Goal: Navigation & Orientation: Find specific page/section

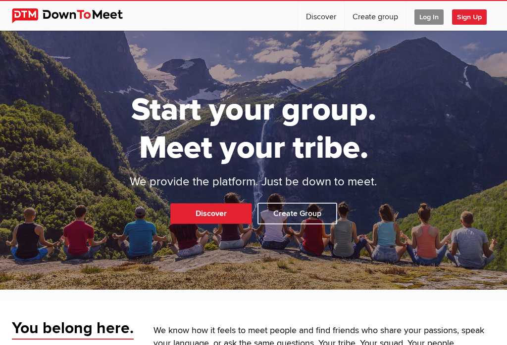
click at [426, 16] on span "Log In" at bounding box center [428, 16] width 29 height 15
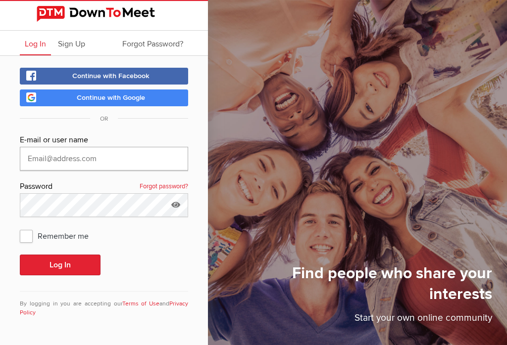
click at [32, 156] on input "text" at bounding box center [104, 159] width 168 height 24
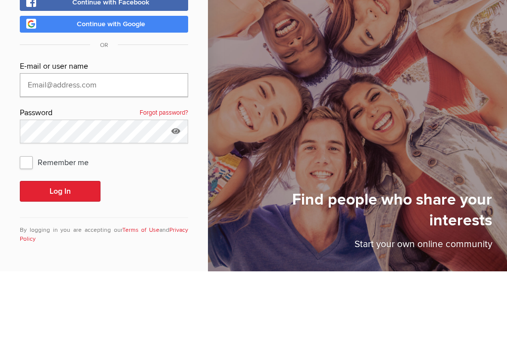
type input "[PERSON_NAME][EMAIL_ADDRESS][DOMAIN_NAME]"
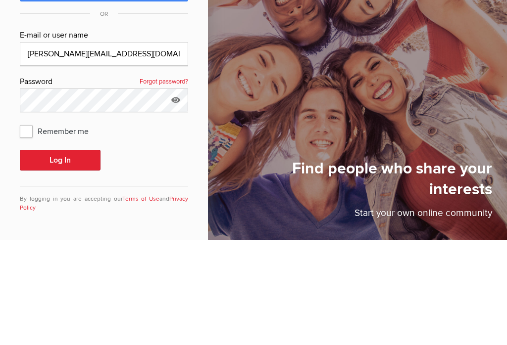
click at [65, 255] on button "Log In" at bounding box center [60, 265] width 81 height 21
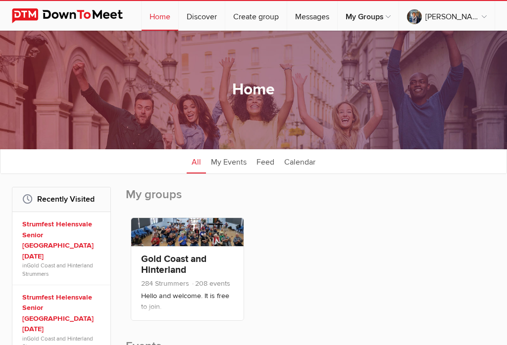
click at [167, 260] on link "Gold Coast and Hinterland Strummers" at bounding box center [173, 270] width 65 height 34
